Goal: Task Accomplishment & Management: Complete application form

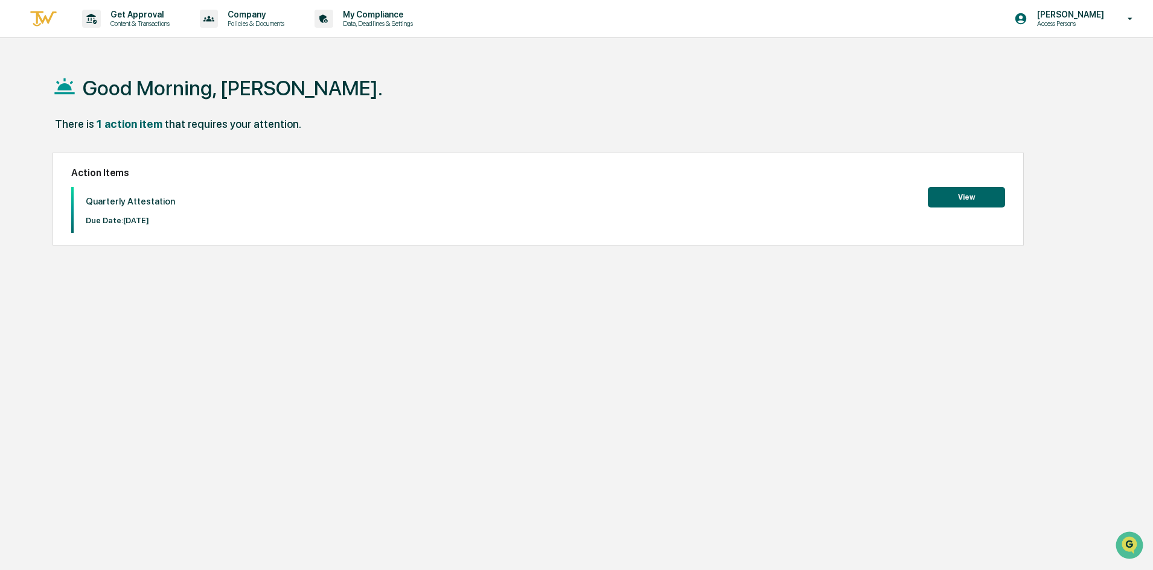
click at [954, 201] on button "View" at bounding box center [966, 197] width 77 height 21
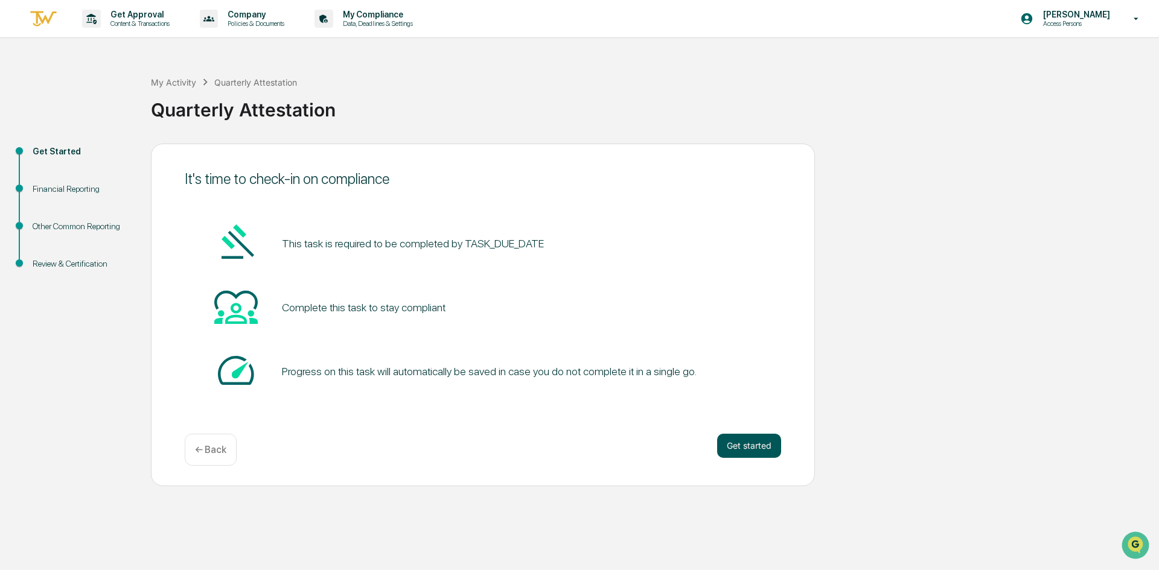
click at [753, 450] on button "Get started" at bounding box center [749, 446] width 64 height 24
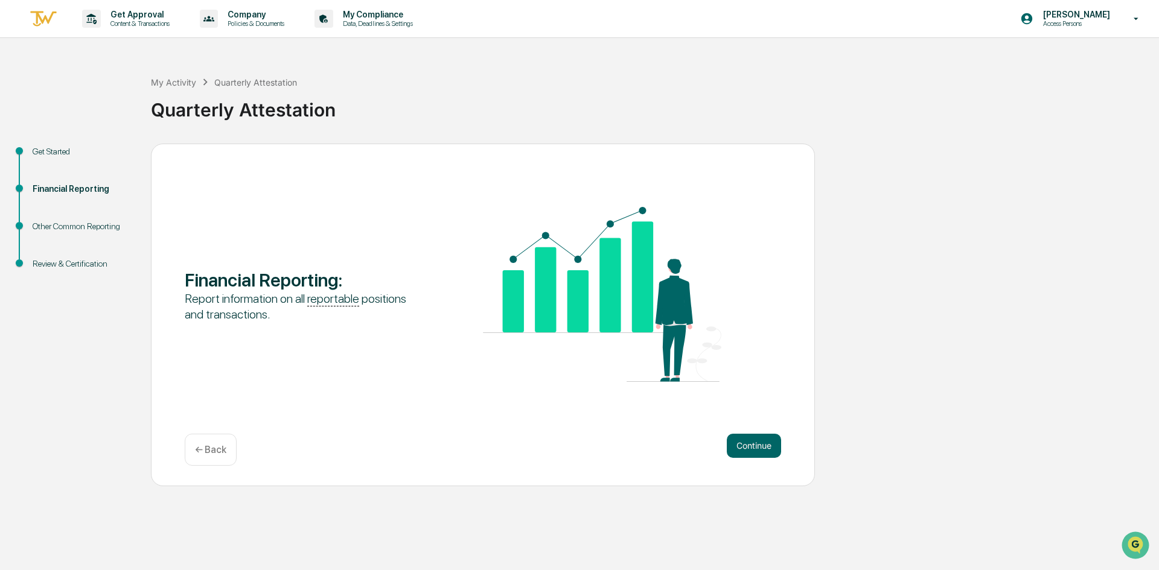
click at [753, 450] on button "Continue" at bounding box center [754, 446] width 54 height 24
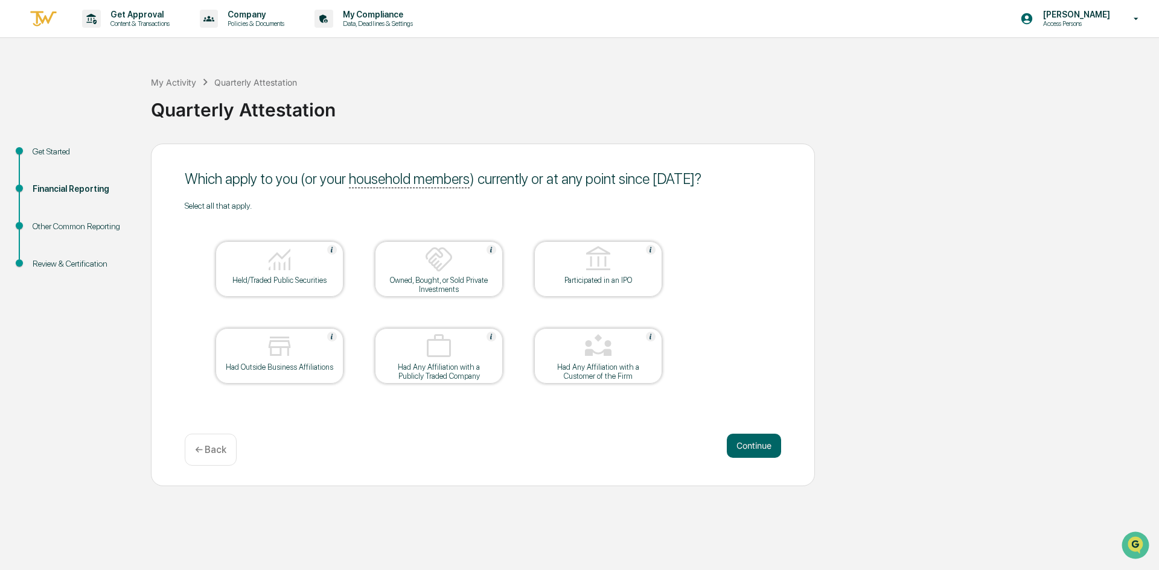
click at [247, 361] on div at bounding box center [279, 347] width 121 height 31
click at [751, 448] on button "Continue" at bounding box center [754, 446] width 54 height 24
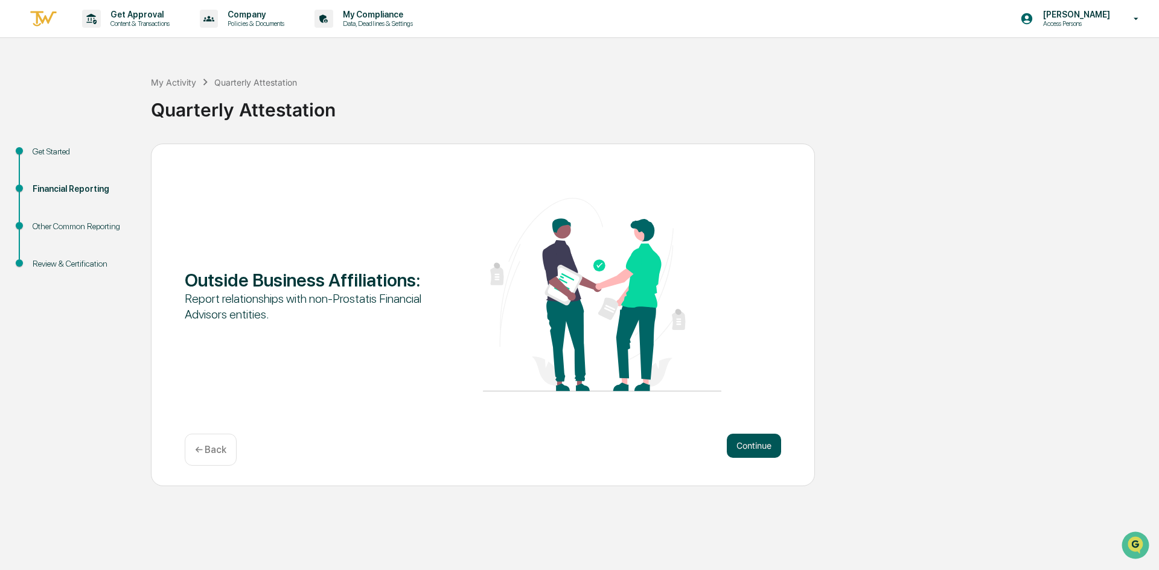
click at [762, 442] on button "Continue" at bounding box center [754, 446] width 54 height 24
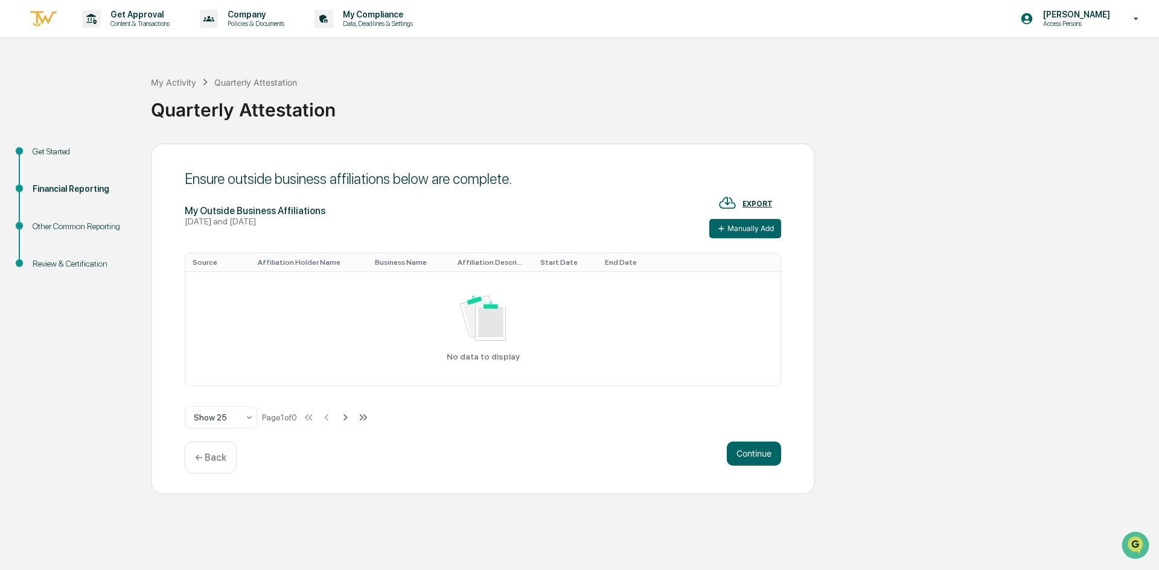
click at [194, 454] on div "← Back" at bounding box center [211, 458] width 52 height 32
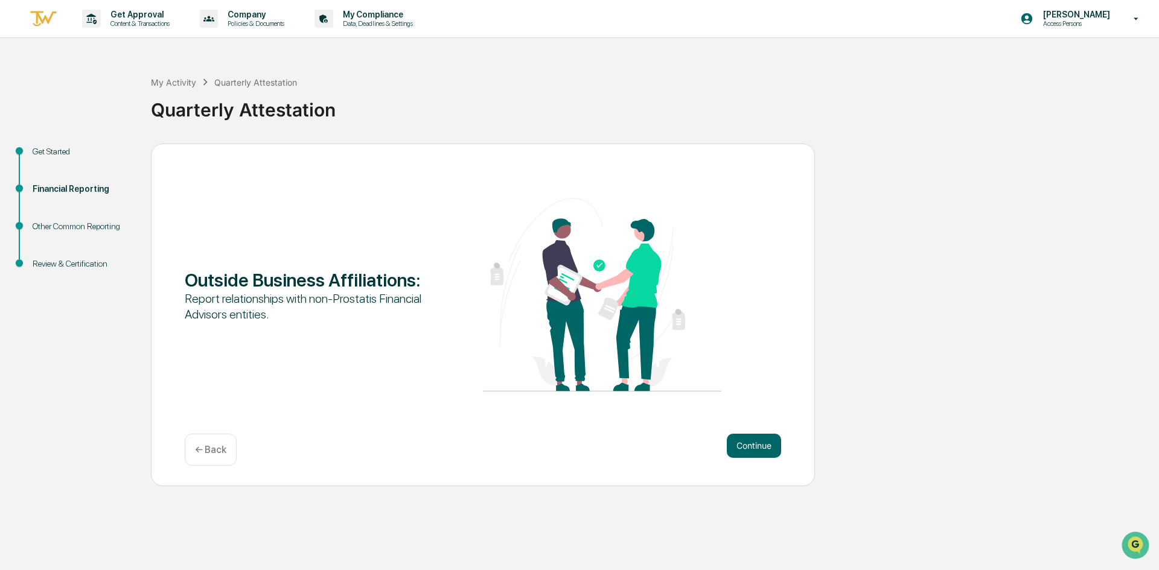
click at [194, 454] on div "← Back" at bounding box center [211, 450] width 52 height 32
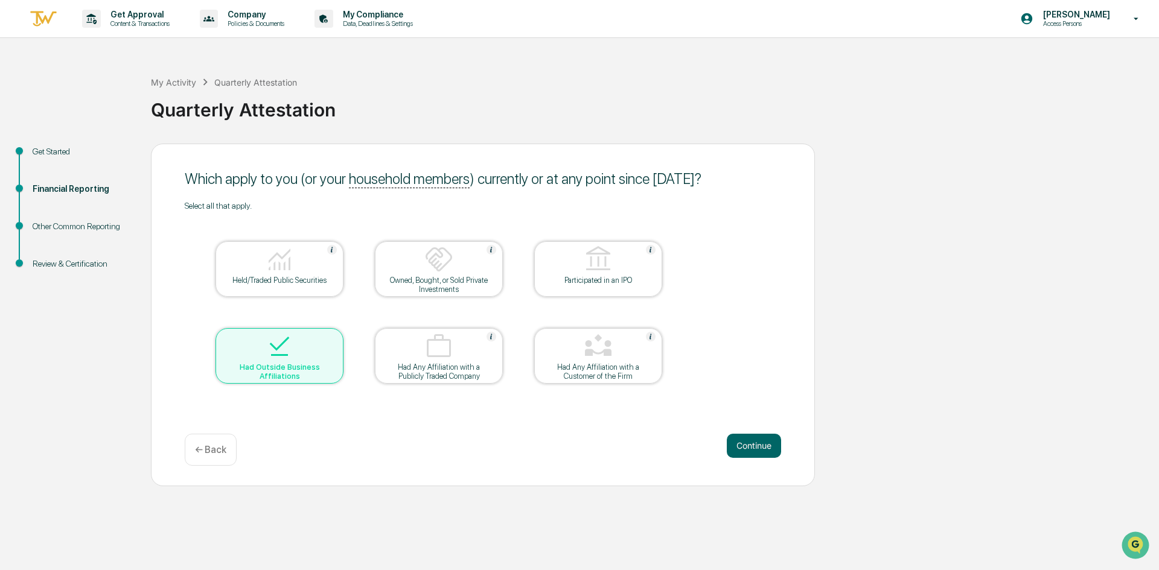
click at [266, 356] on img at bounding box center [279, 346] width 29 height 29
click at [761, 453] on button "Continue" at bounding box center [754, 446] width 54 height 24
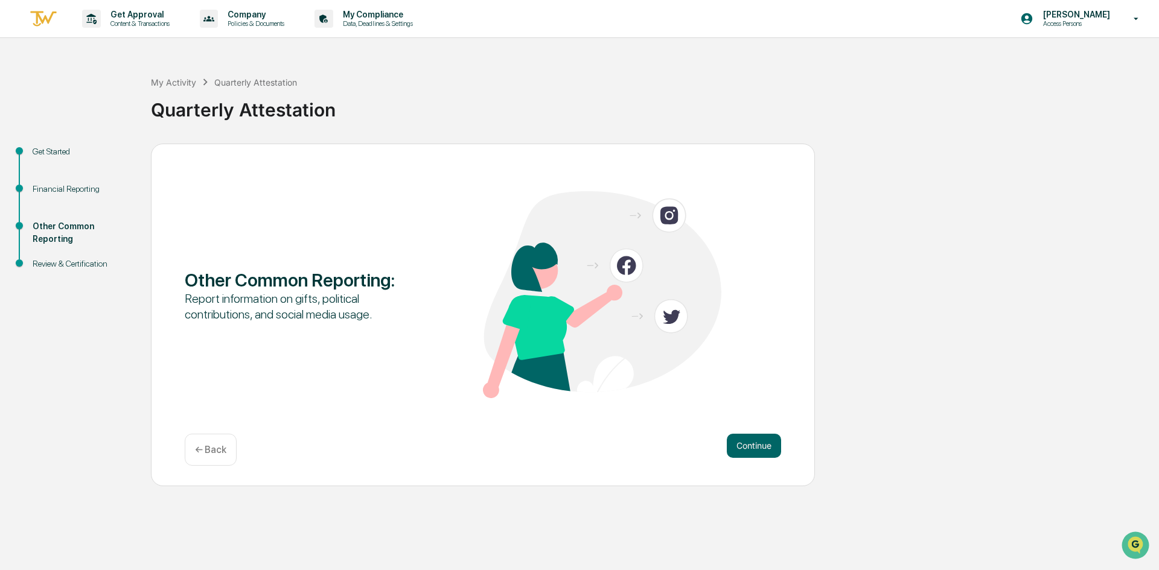
click at [761, 453] on button "Continue" at bounding box center [754, 446] width 54 height 24
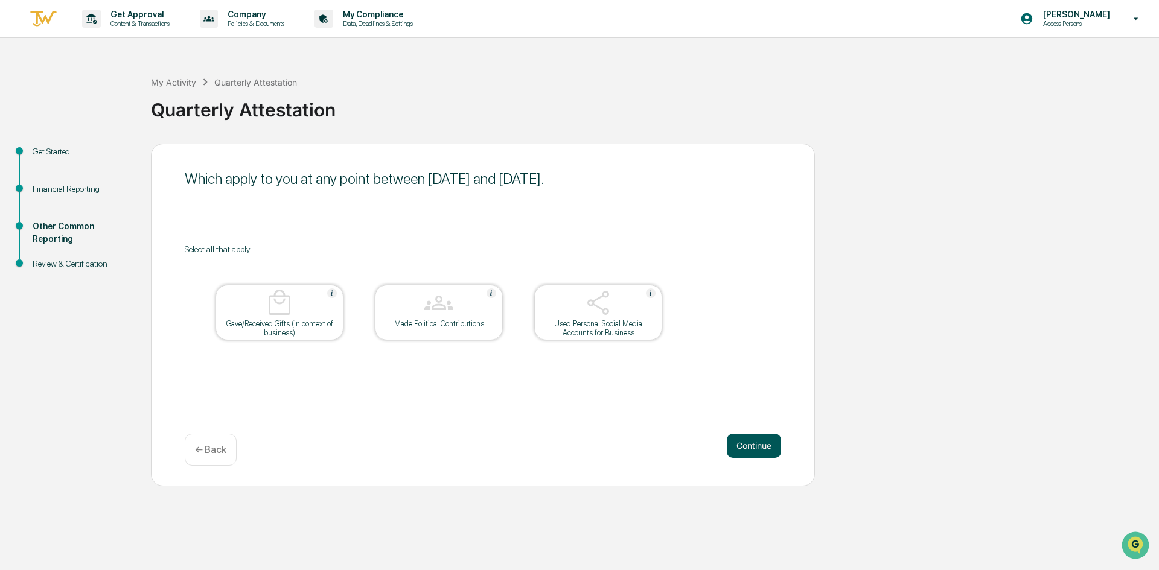
click at [757, 442] on button "Continue" at bounding box center [754, 446] width 54 height 24
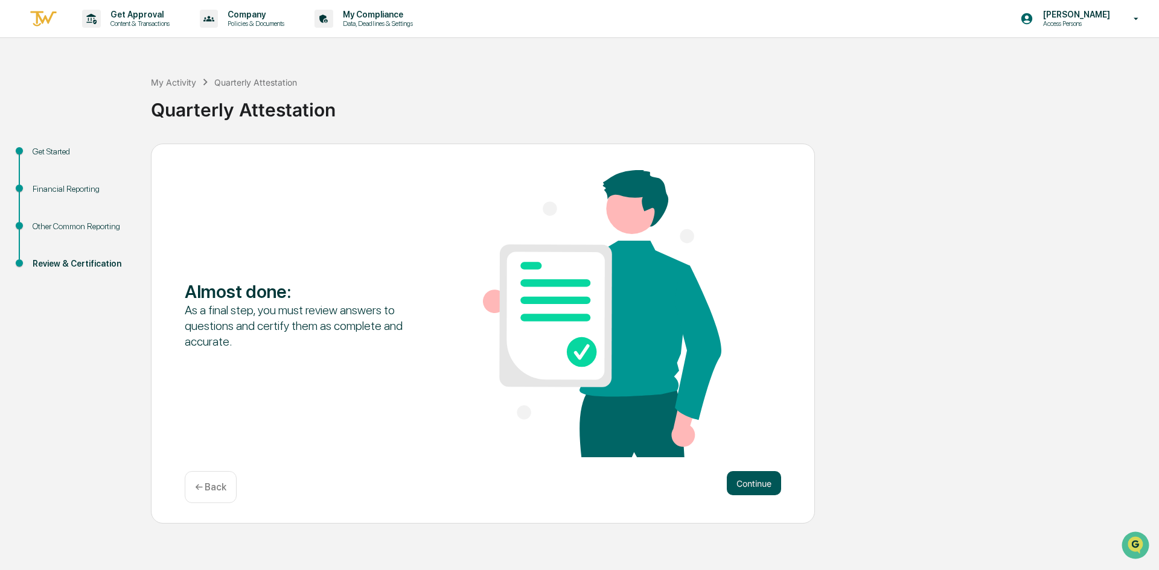
click at [761, 475] on button "Continue" at bounding box center [754, 483] width 54 height 24
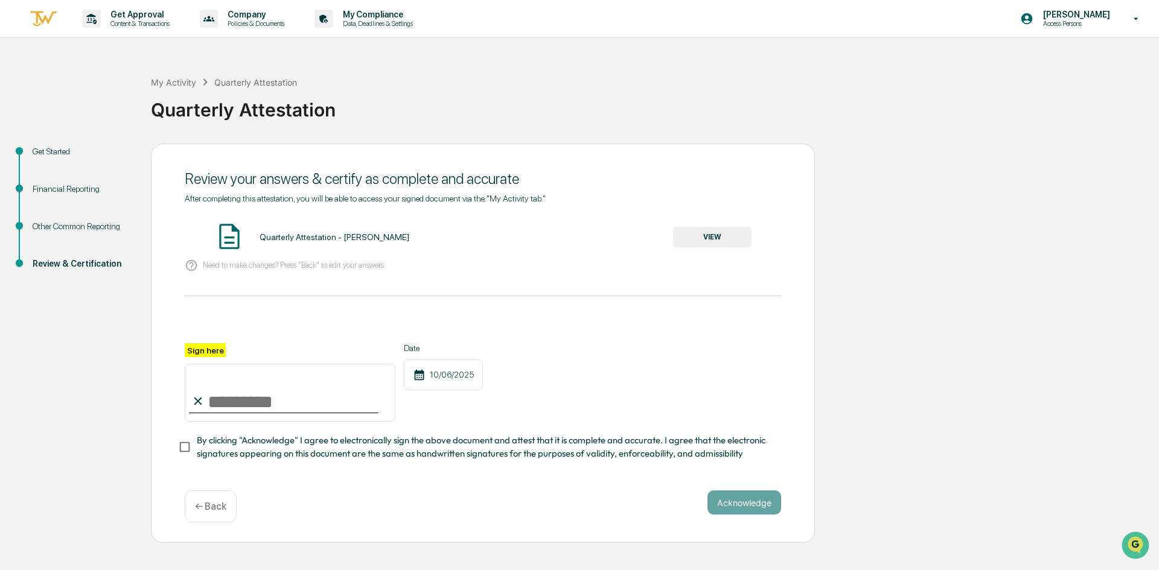
click at [204, 401] on icon at bounding box center [197, 401] width 13 height 13
click at [227, 392] on input "Sign here" at bounding box center [290, 393] width 211 height 58
type input "**********"
click at [736, 500] on button "Acknowledge" at bounding box center [744, 503] width 74 height 24
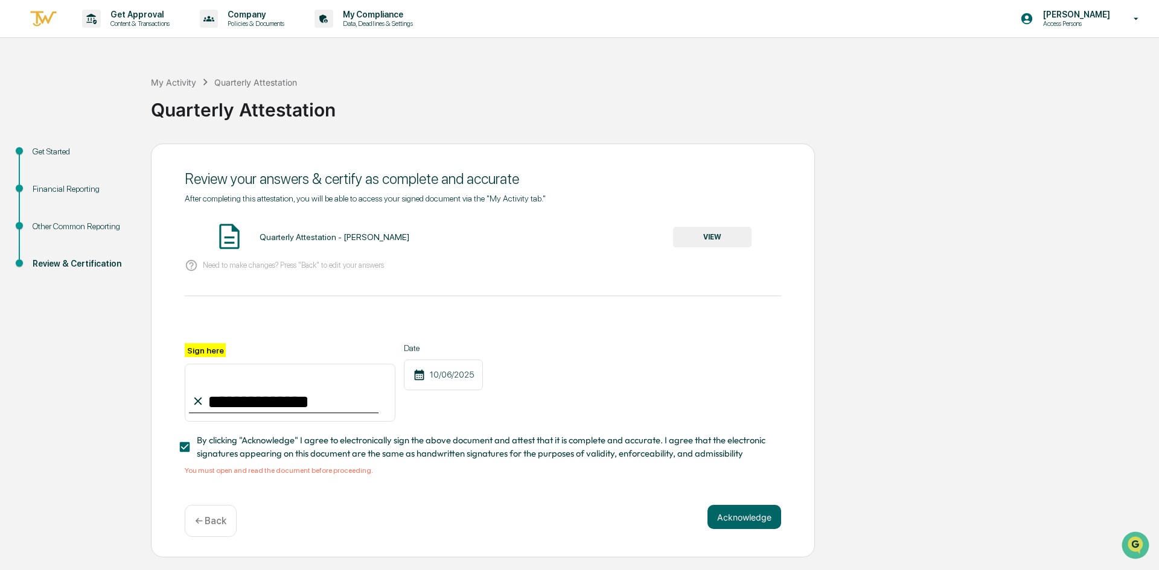
click at [229, 237] on img at bounding box center [229, 236] width 30 height 30
click at [362, 239] on div "Quarterly Attestation - [PERSON_NAME]" at bounding box center [334, 237] width 150 height 10
click at [704, 235] on button "VIEW" at bounding box center [712, 237] width 78 height 21
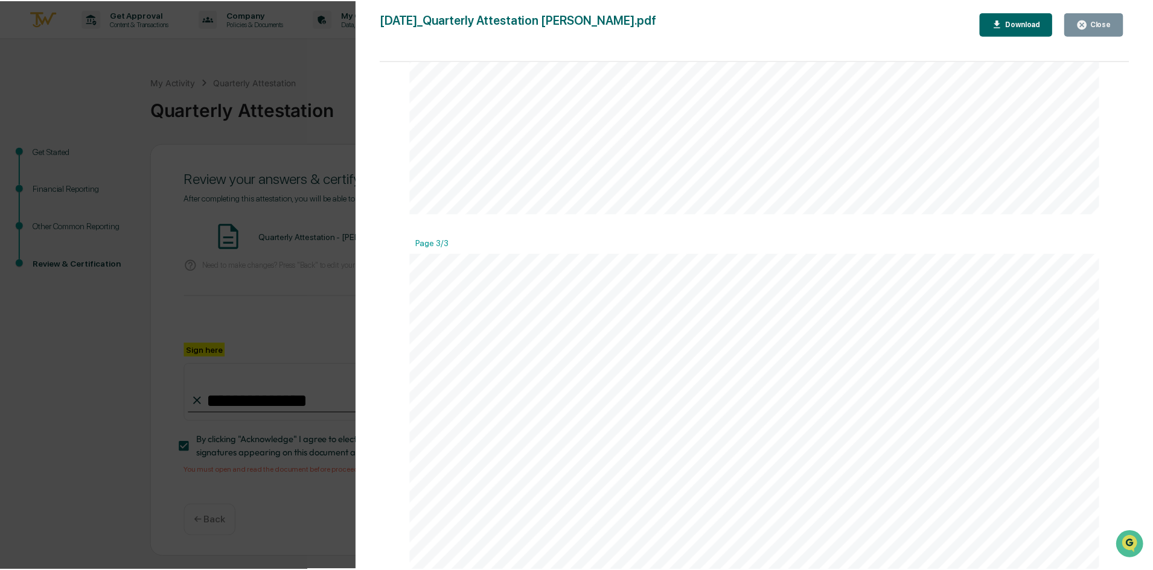
scroll to position [1991, 0]
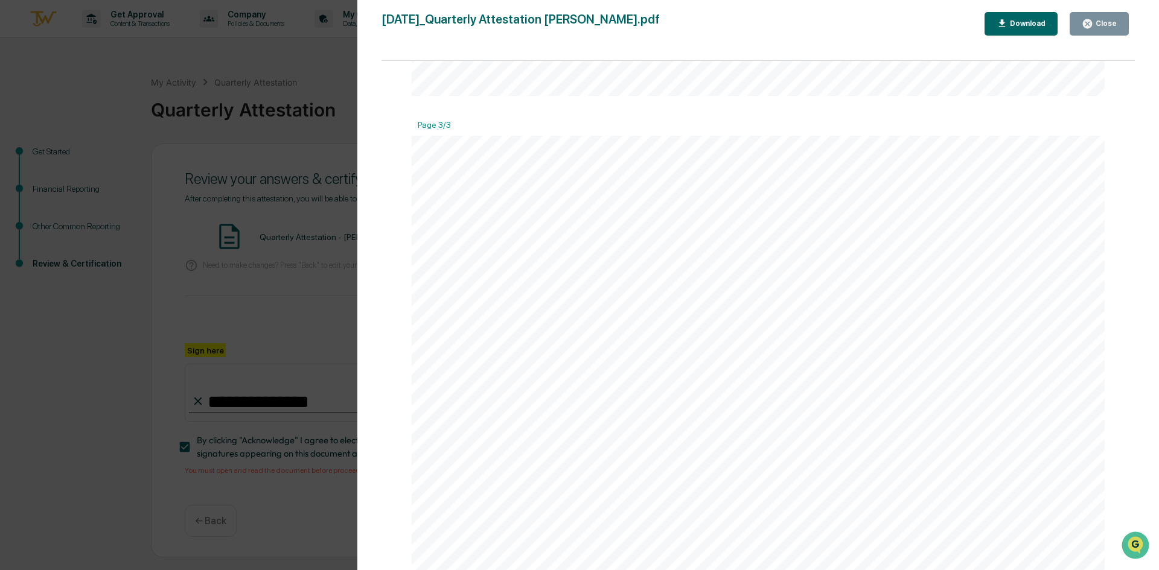
click at [1084, 32] on button "Close" at bounding box center [1098, 24] width 59 height 24
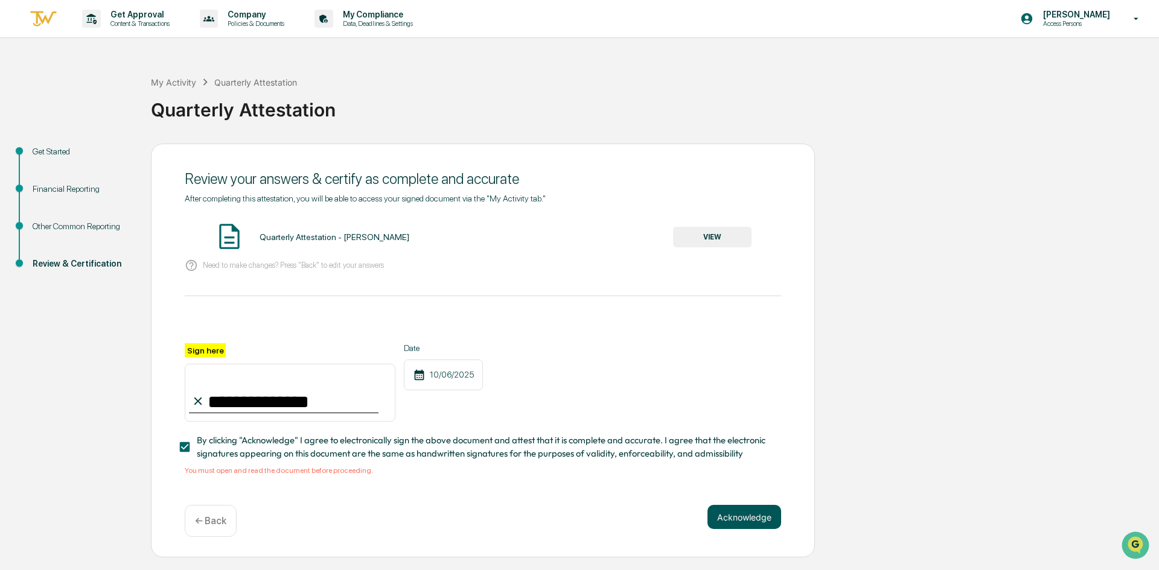
click at [739, 523] on button "Acknowledge" at bounding box center [744, 517] width 74 height 24
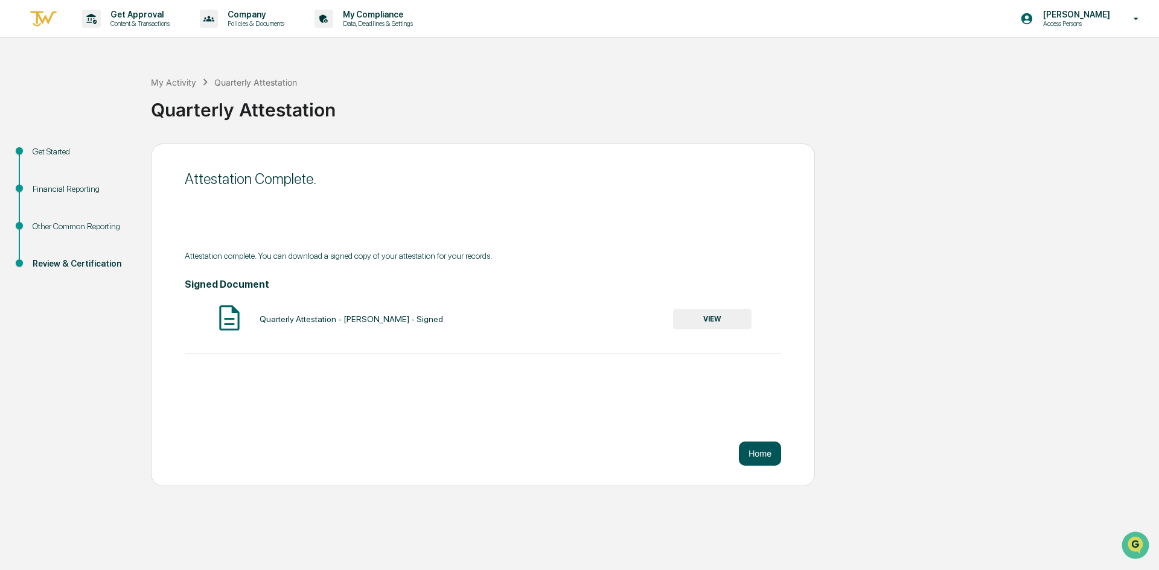
click at [767, 456] on button "Home" at bounding box center [760, 454] width 42 height 24
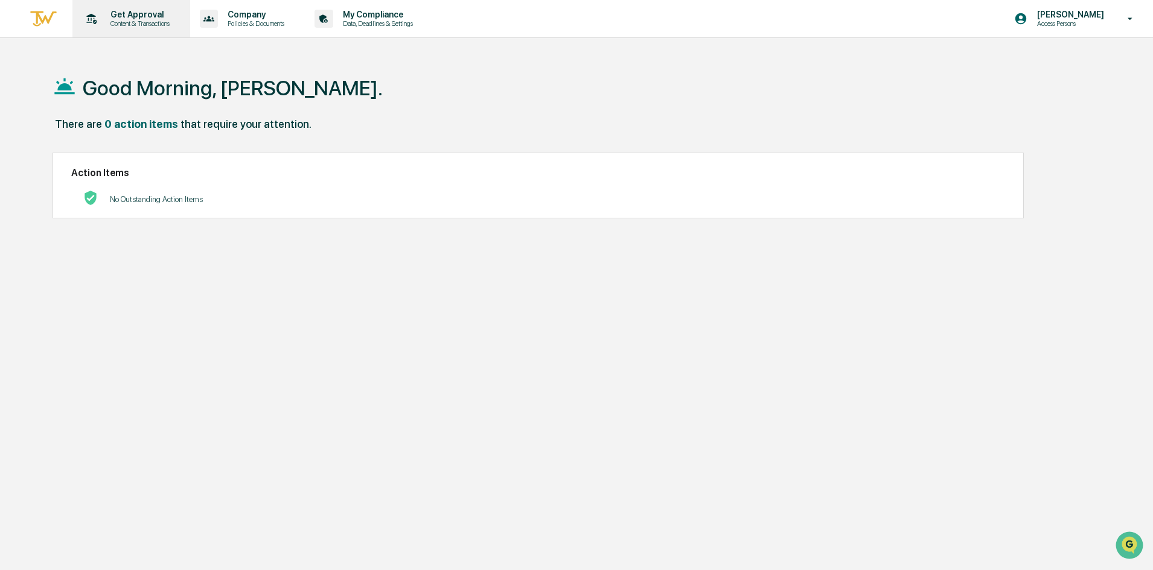
click at [126, 24] on p "Content & Transactions" at bounding box center [138, 23] width 75 height 8
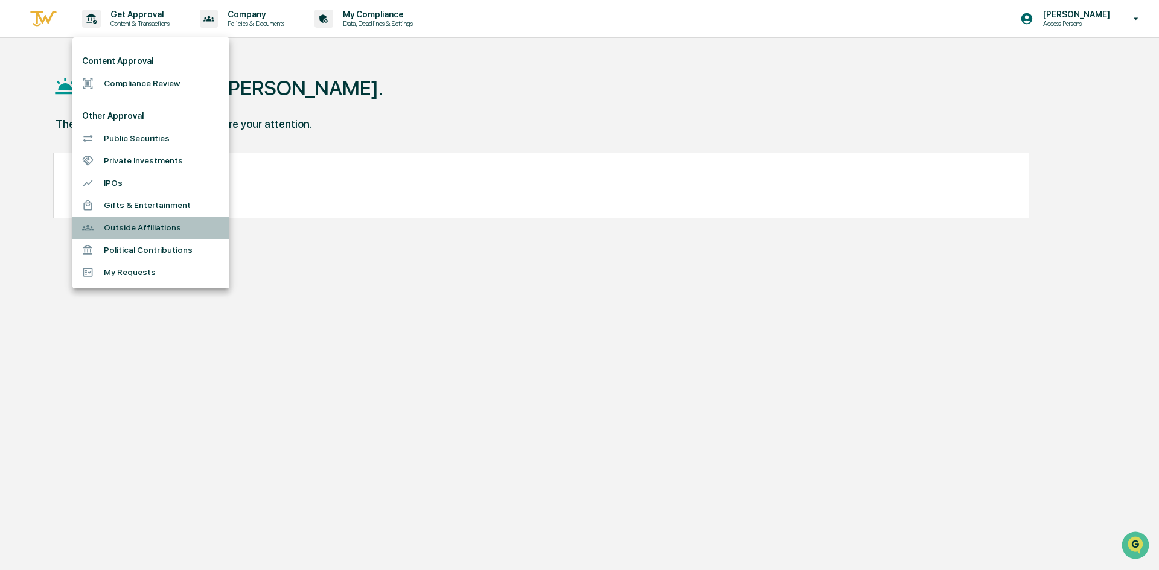
click at [142, 220] on li "Outside Affiliations" at bounding box center [150, 228] width 157 height 22
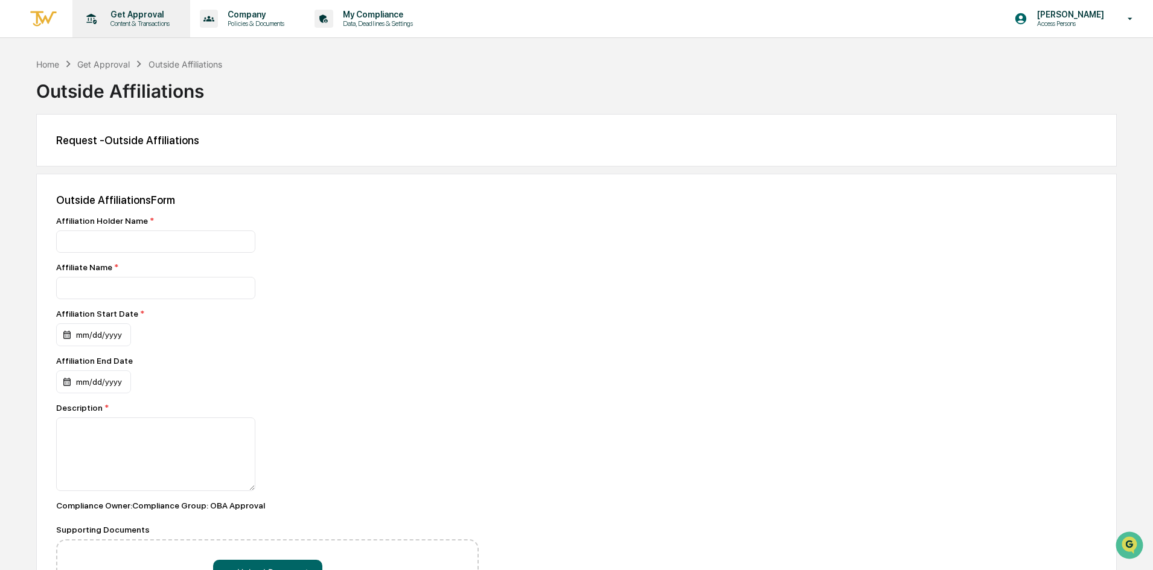
click at [138, 15] on p "Get Approval" at bounding box center [138, 15] width 75 height 10
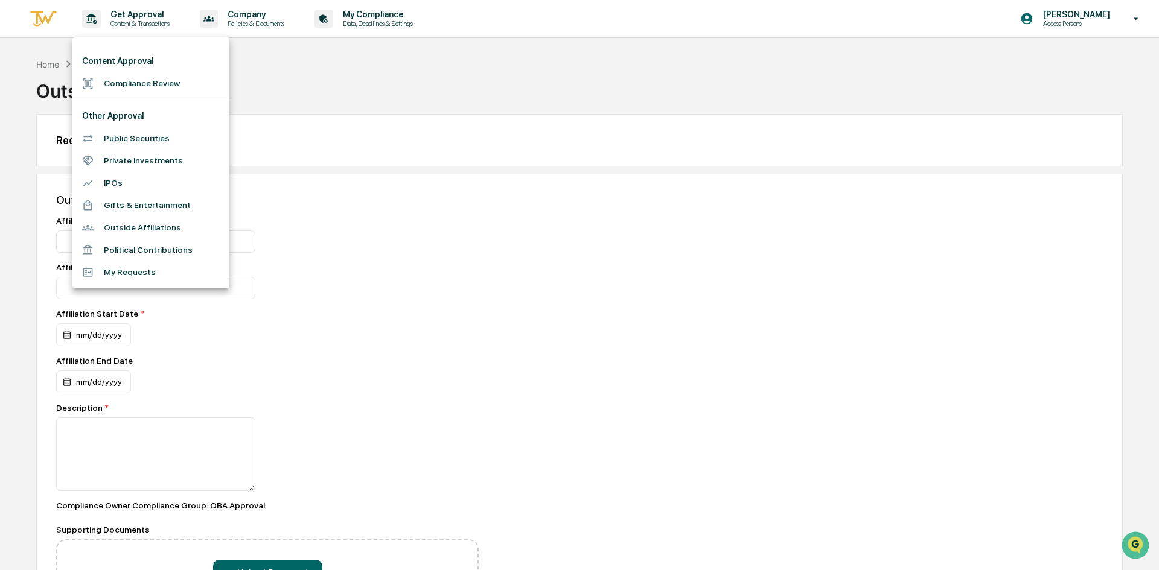
click at [110, 272] on li "My Requests" at bounding box center [150, 272] width 157 height 22
